Goal: Task Accomplishment & Management: Manage account settings

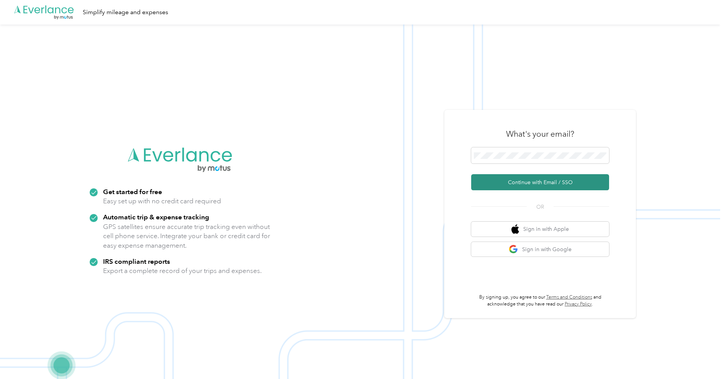
click at [526, 177] on button "Continue with Email / SSO" at bounding box center [540, 182] width 138 height 16
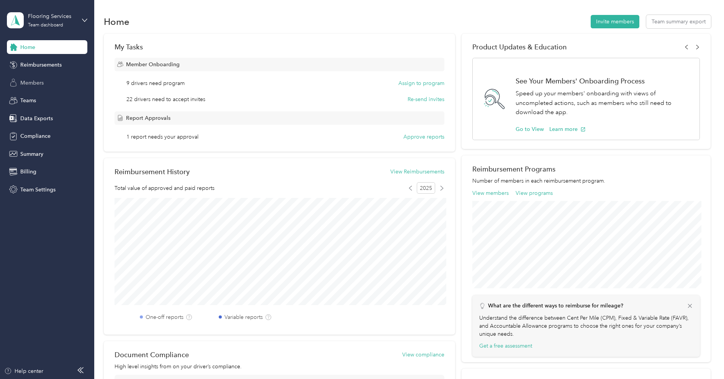
click at [43, 81] on span "Members" at bounding box center [31, 83] width 23 height 8
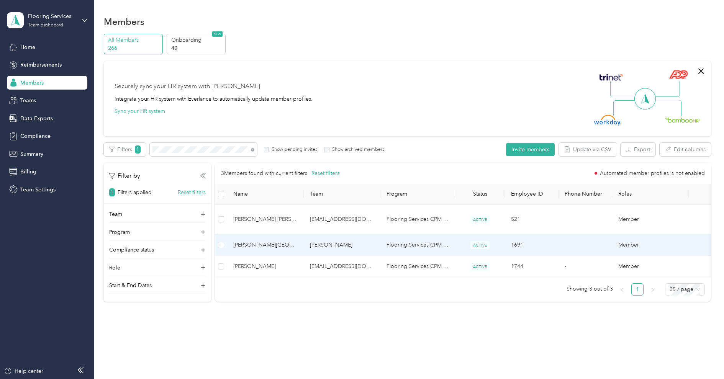
click at [280, 241] on span "[PERSON_NAME][GEOGRAPHIC_DATA]" at bounding box center [265, 245] width 64 height 8
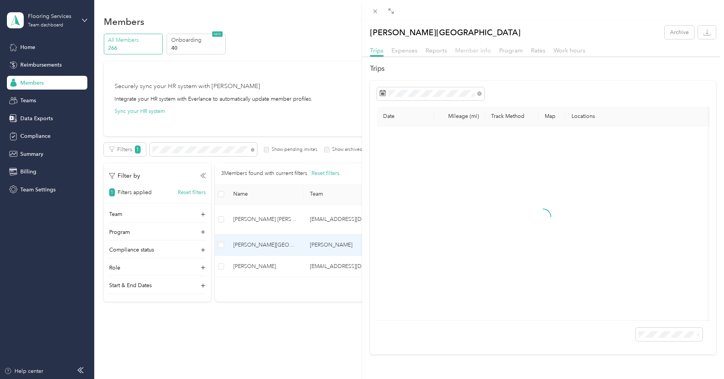
click at [478, 51] on span "Member info" at bounding box center [473, 50] width 36 height 7
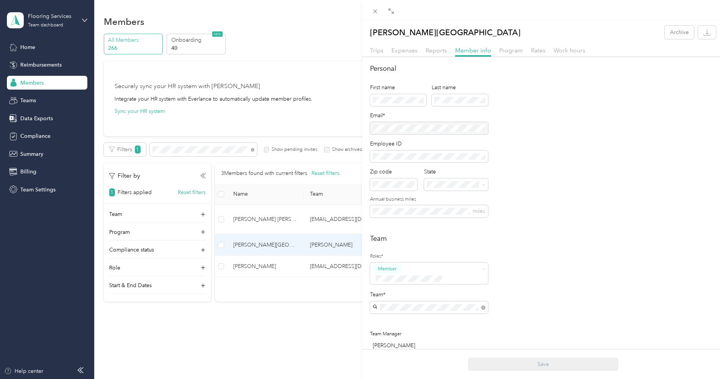
click at [420, 127] on div at bounding box center [429, 128] width 118 height 12
click at [376, 7] on span at bounding box center [375, 11] width 11 height 11
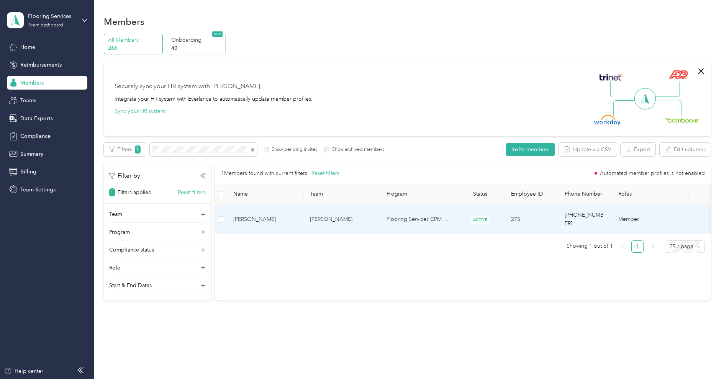
click at [270, 220] on td "[PERSON_NAME]" at bounding box center [265, 219] width 77 height 29
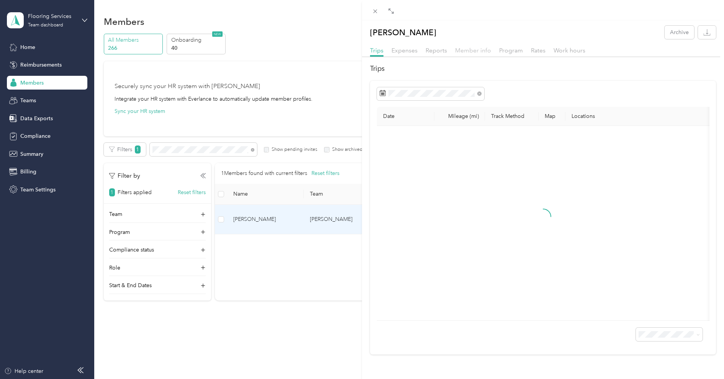
click at [477, 50] on span "Member info" at bounding box center [473, 50] width 36 height 7
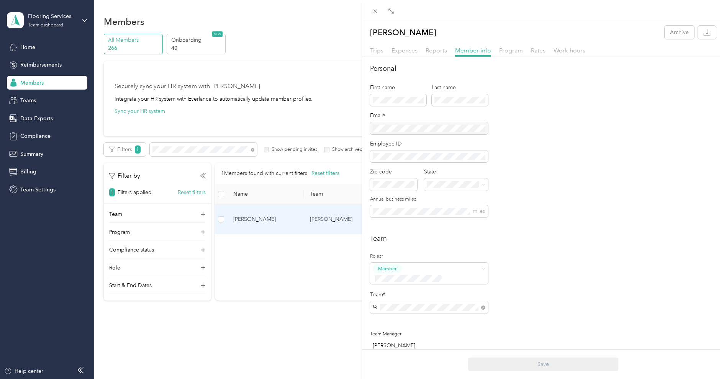
click at [423, 128] on div at bounding box center [429, 128] width 118 height 12
click at [377, 7] on span at bounding box center [375, 11] width 11 height 11
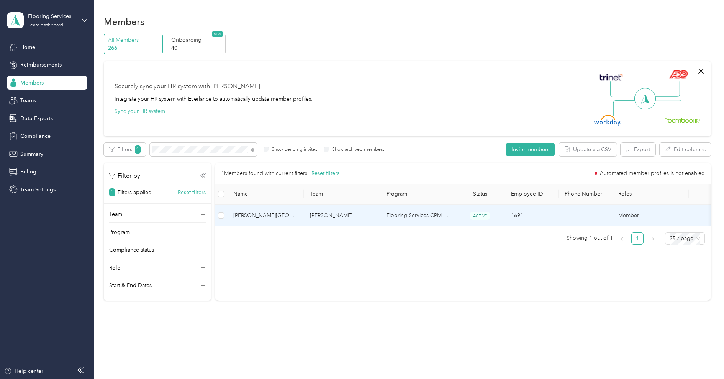
click at [274, 213] on span "[PERSON_NAME][GEOGRAPHIC_DATA]" at bounding box center [265, 215] width 64 height 8
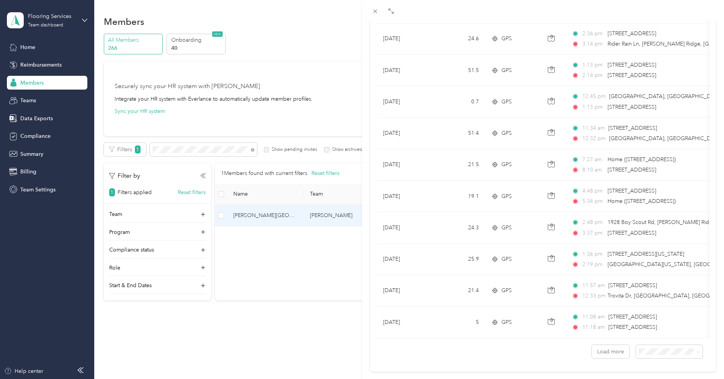
scroll to position [584, 0]
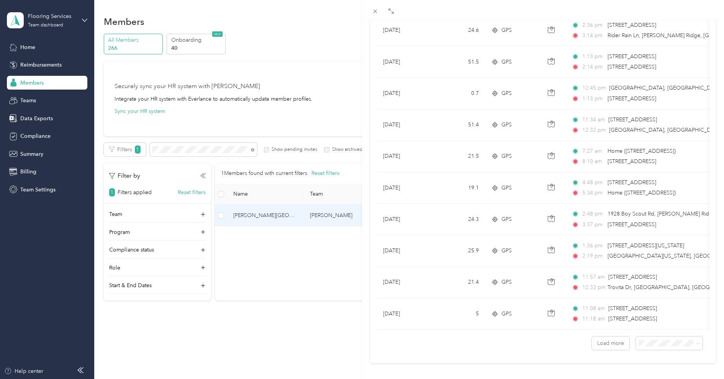
click at [664, 322] on span "100 per load" at bounding box center [656, 323] width 31 height 7
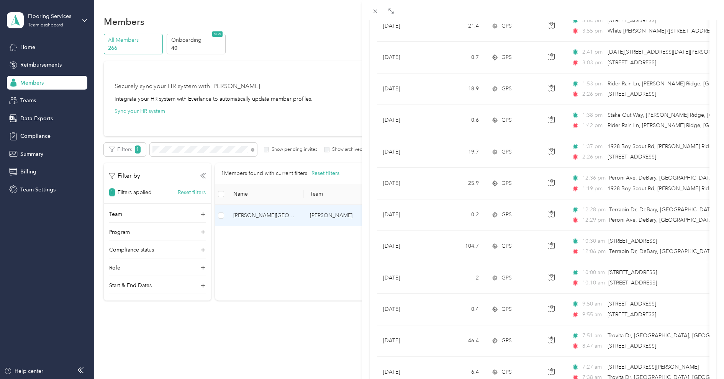
scroll to position [2505, 0]
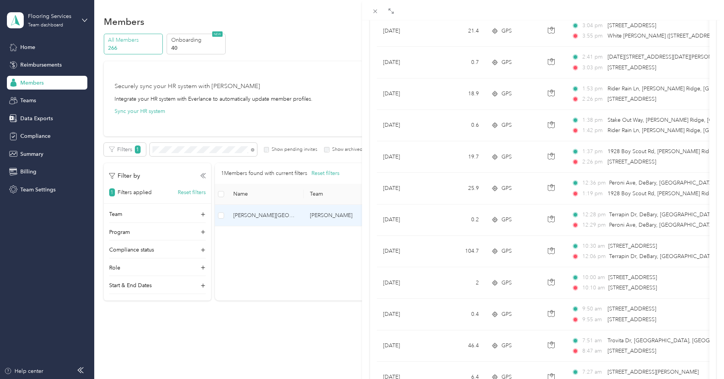
click at [57, 12] on div "[PERSON_NAME] Archive Trips Expenses Reports Member info Program Rates Work hou…" at bounding box center [362, 189] width 724 height 379
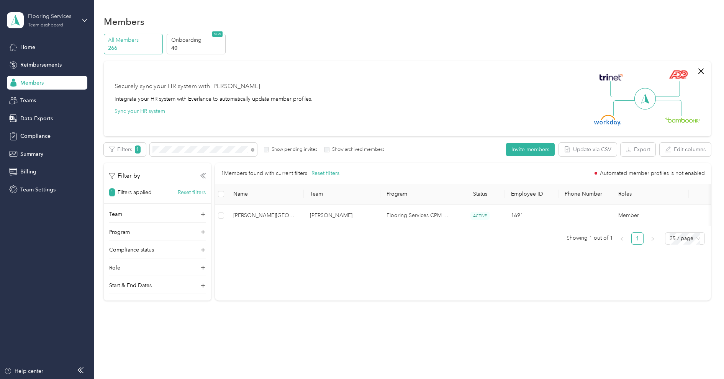
click at [45, 15] on div "Flooring Services" at bounding box center [52, 16] width 48 height 8
click at [46, 94] on div "Log out" at bounding box center [87, 97] width 151 height 13
